Goal: Navigation & Orientation: Find specific page/section

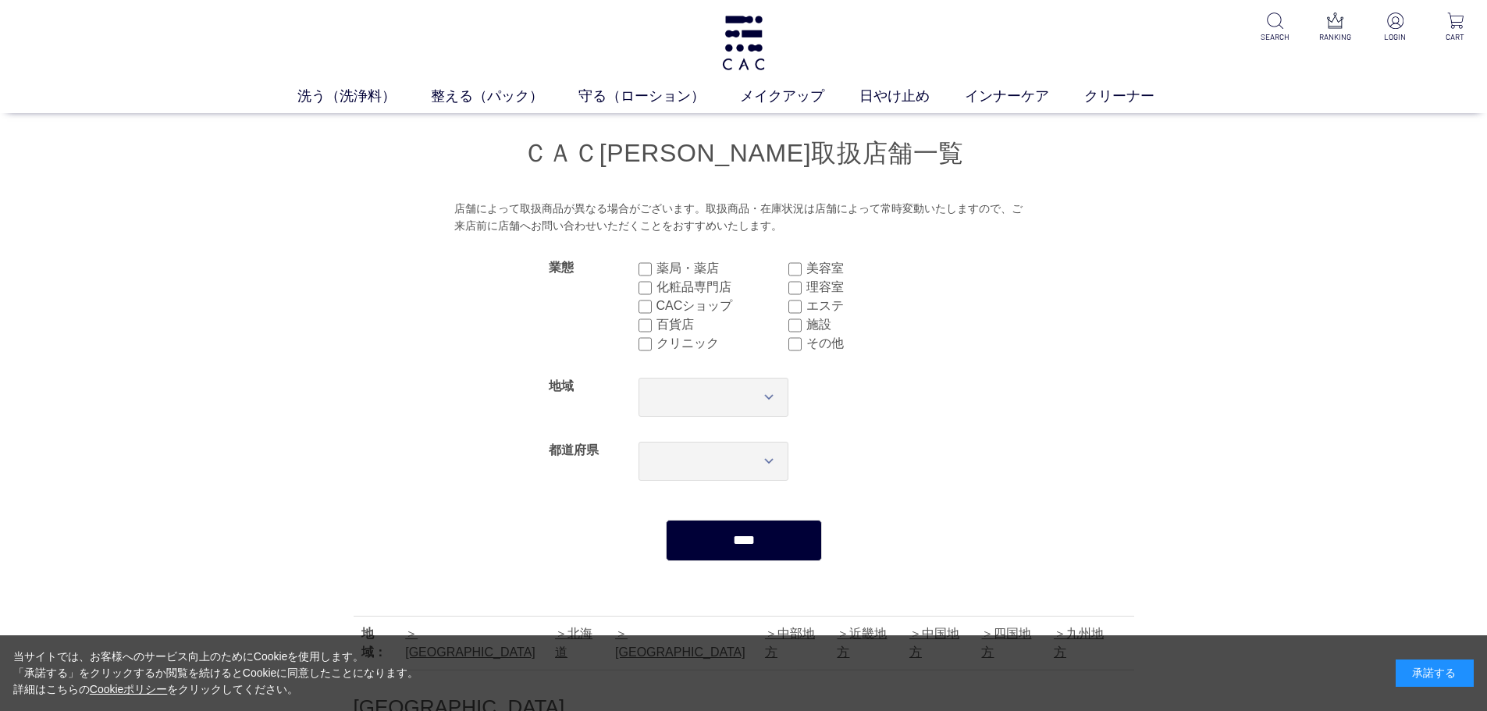
click at [1460, 668] on div "承諾する" at bounding box center [1435, 673] width 78 height 27
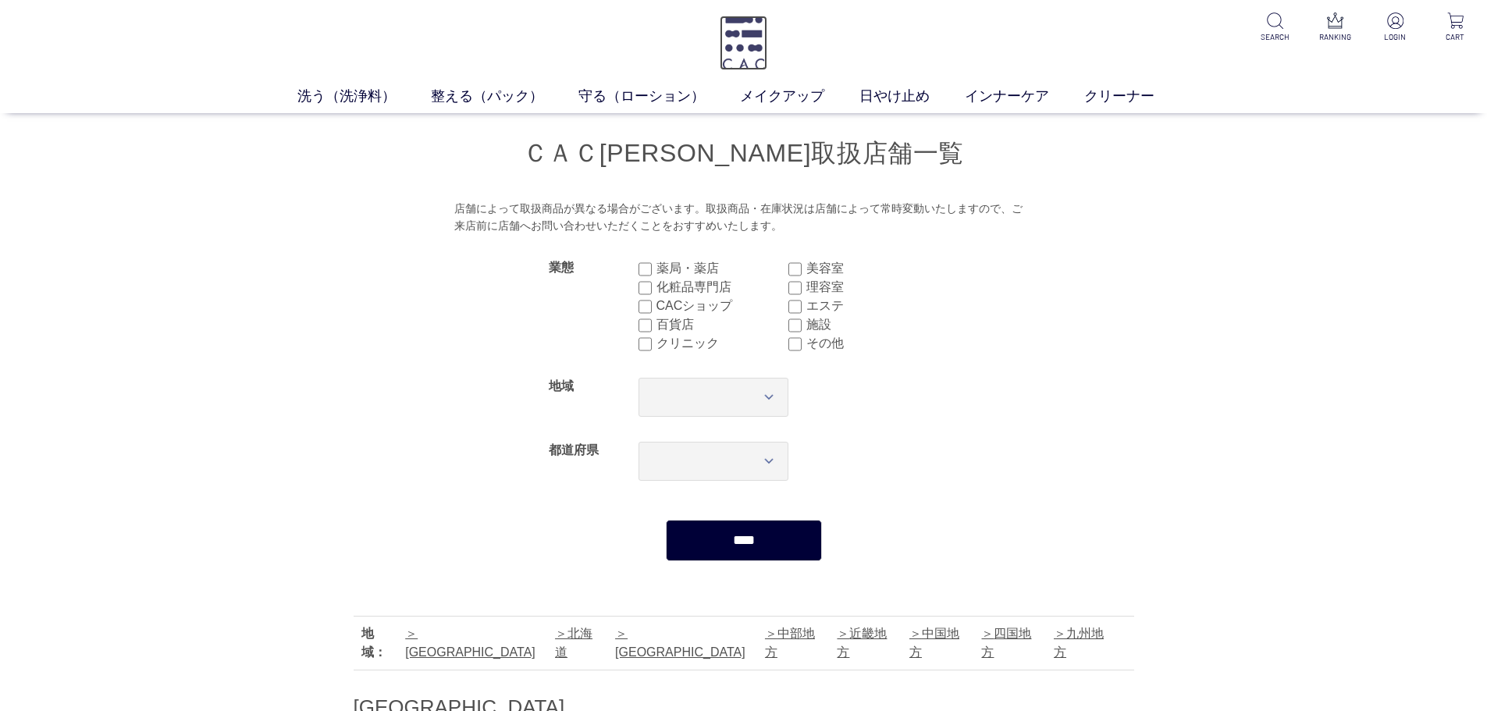
click at [760, 42] on img at bounding box center [744, 43] width 48 height 55
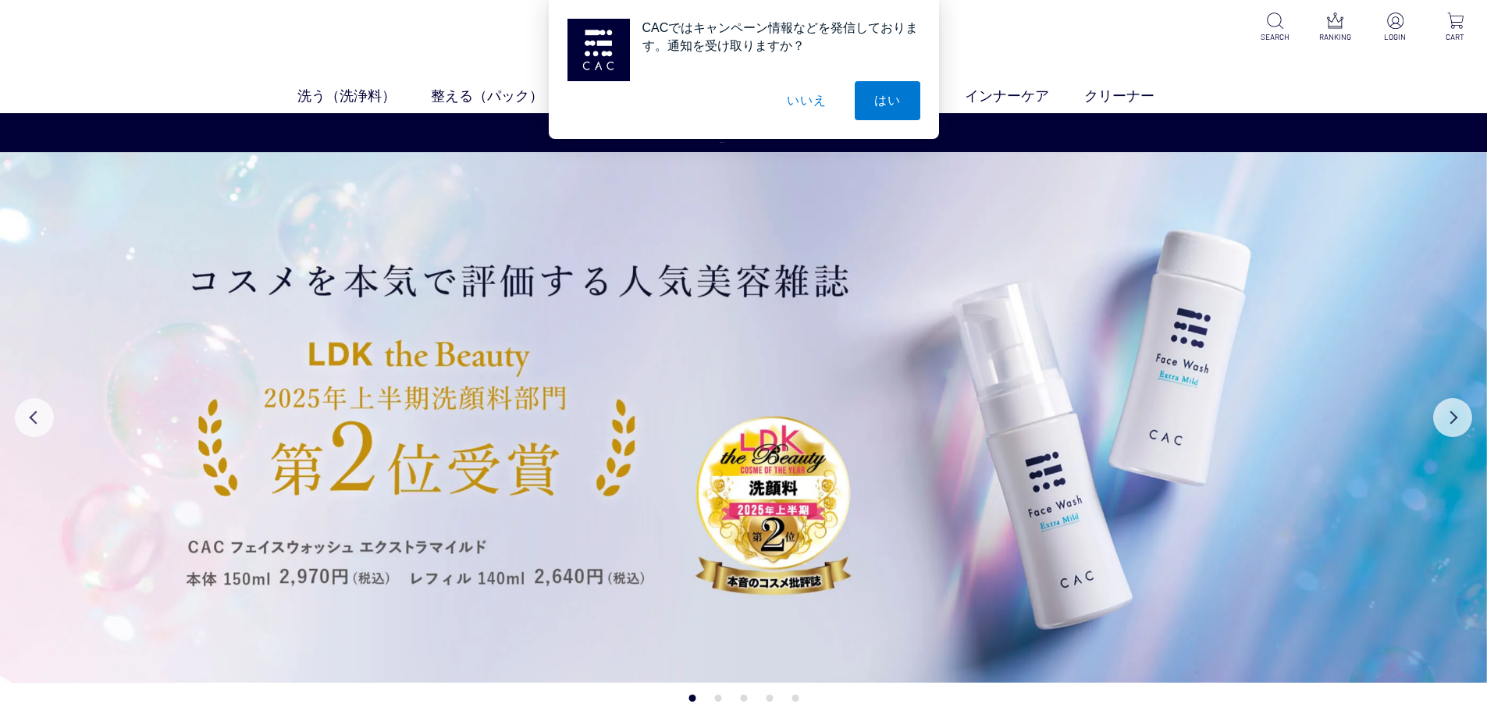
click at [813, 94] on button "いいえ" at bounding box center [806, 100] width 78 height 39
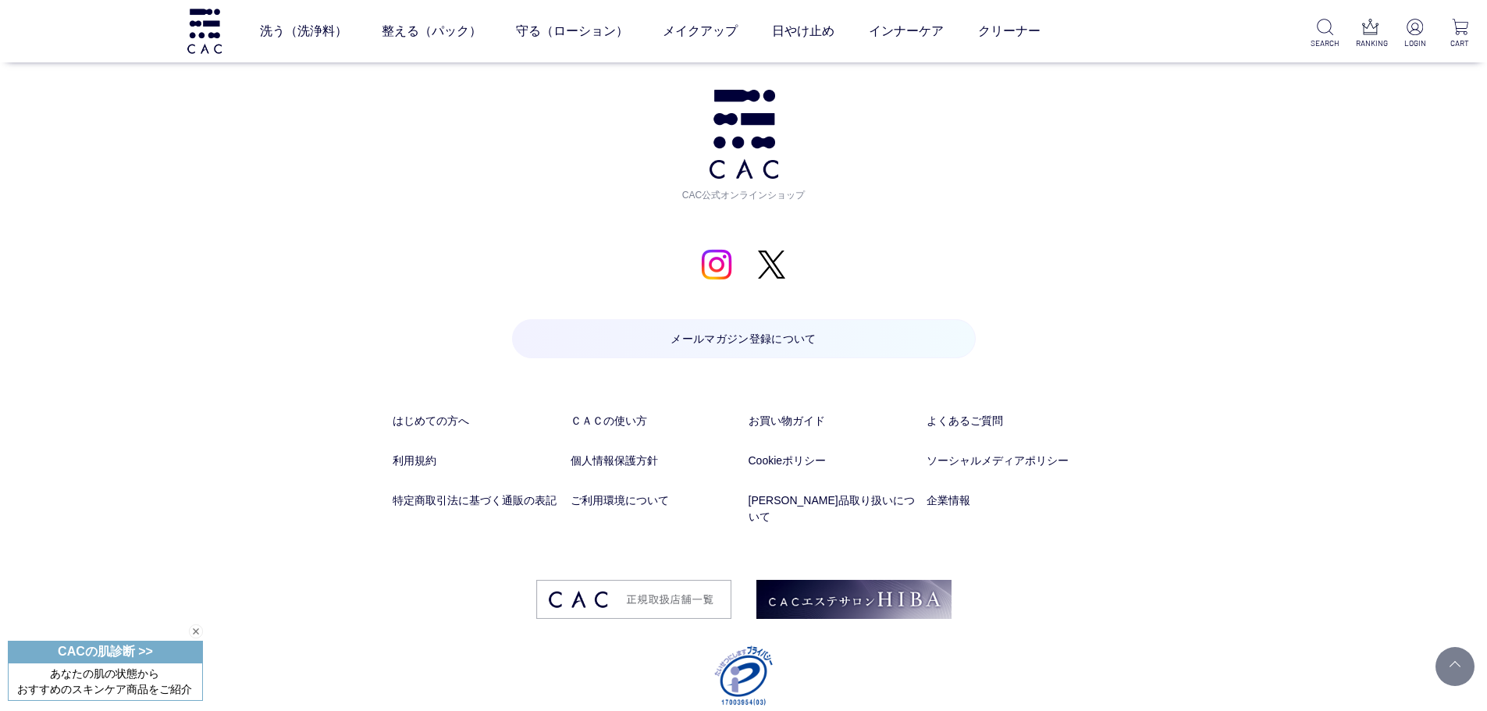
scroll to position [7783, 0]
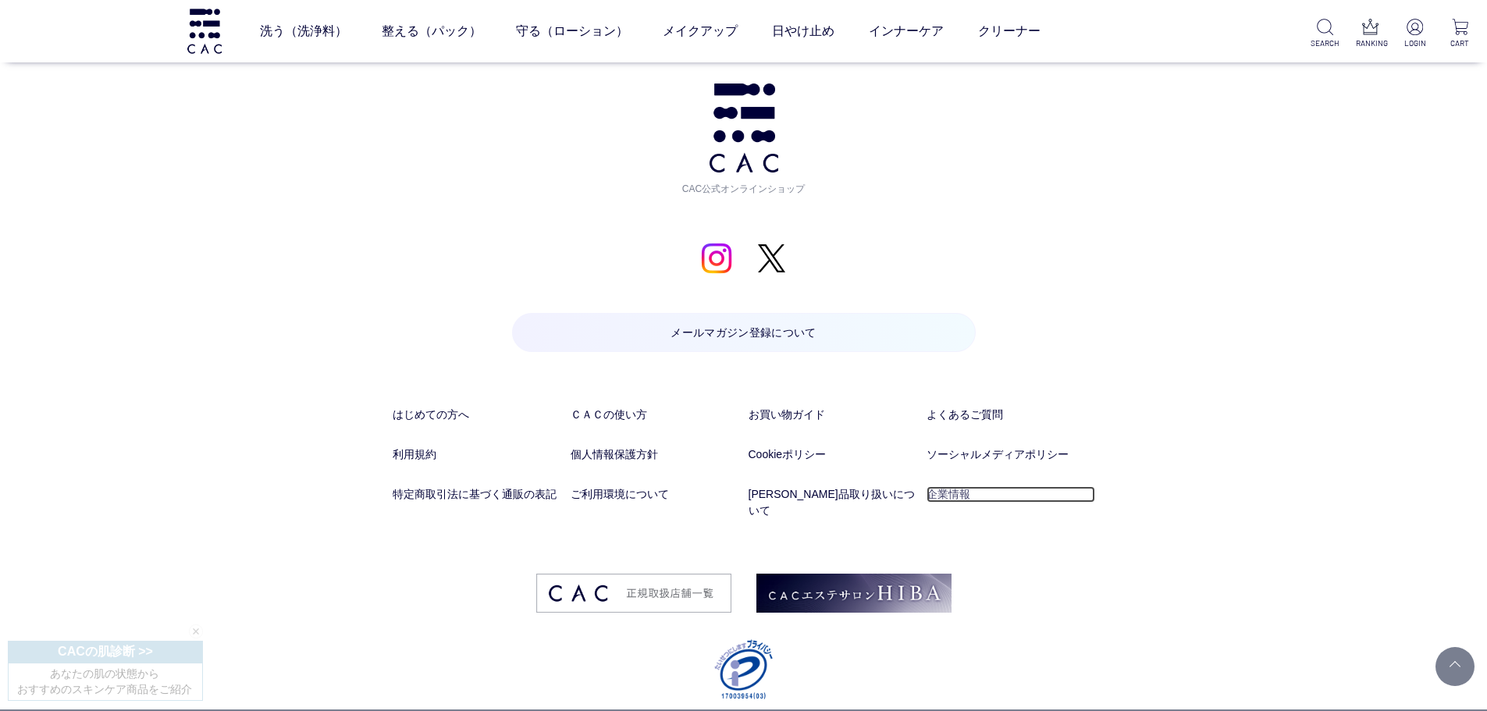
click at [942, 492] on link "企業情報" at bounding box center [1011, 494] width 169 height 16
